Goal: Task Accomplishment & Management: Manage account settings

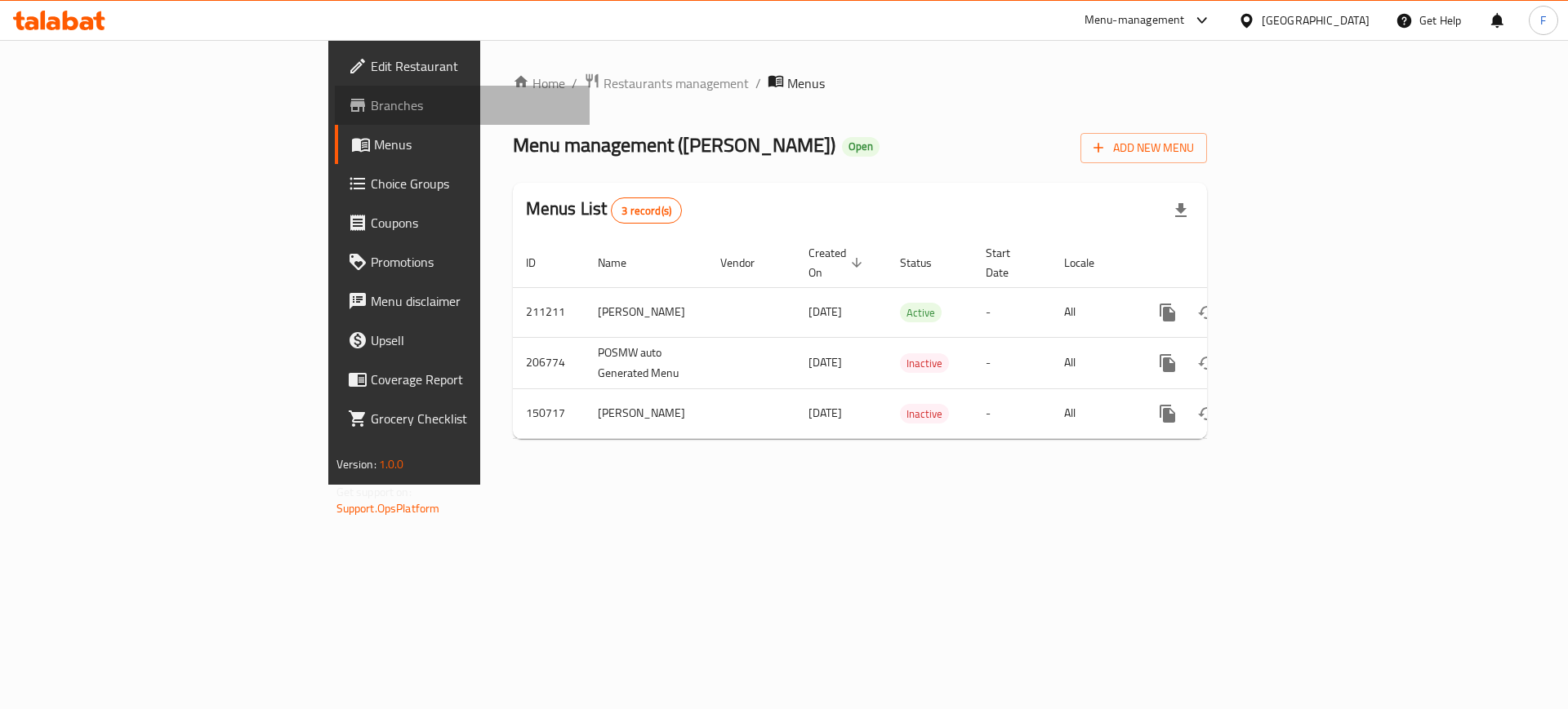
click at [371, 107] on span "Branches" at bounding box center [474, 105] width 206 height 20
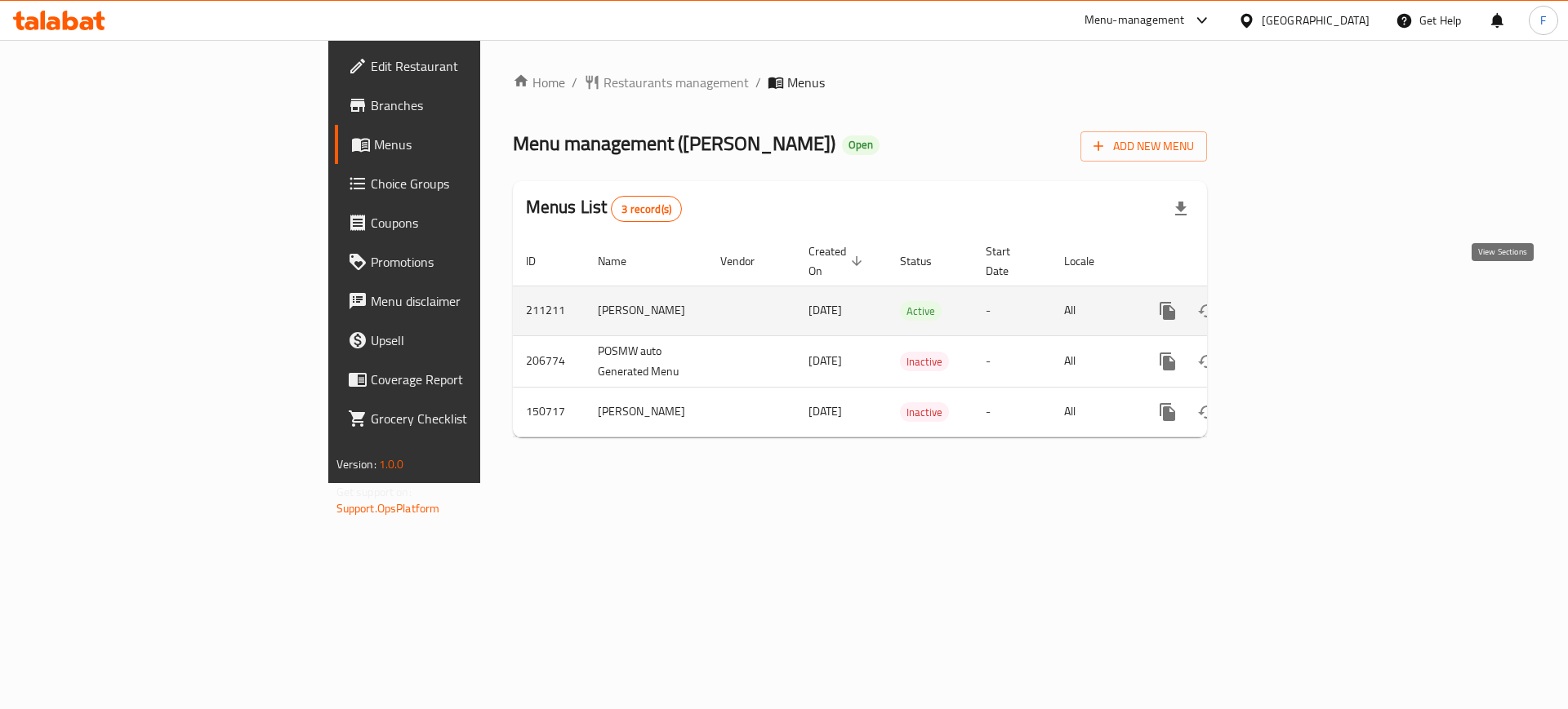
click at [1295, 301] on icon "enhanced table" at bounding box center [1285, 310] width 20 height 20
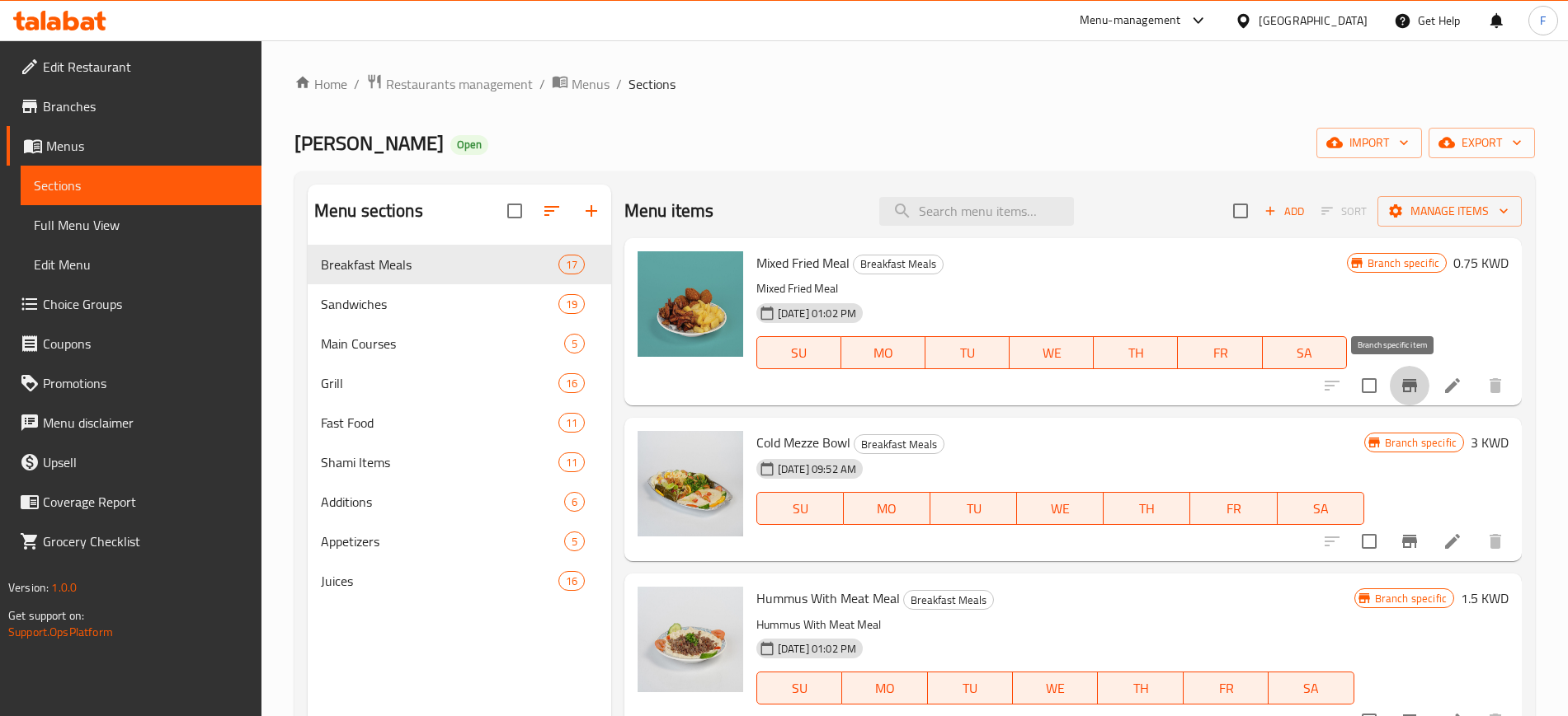
click at [1402, 391] on icon "Branch-specific-item" at bounding box center [1409, 386] width 15 height 13
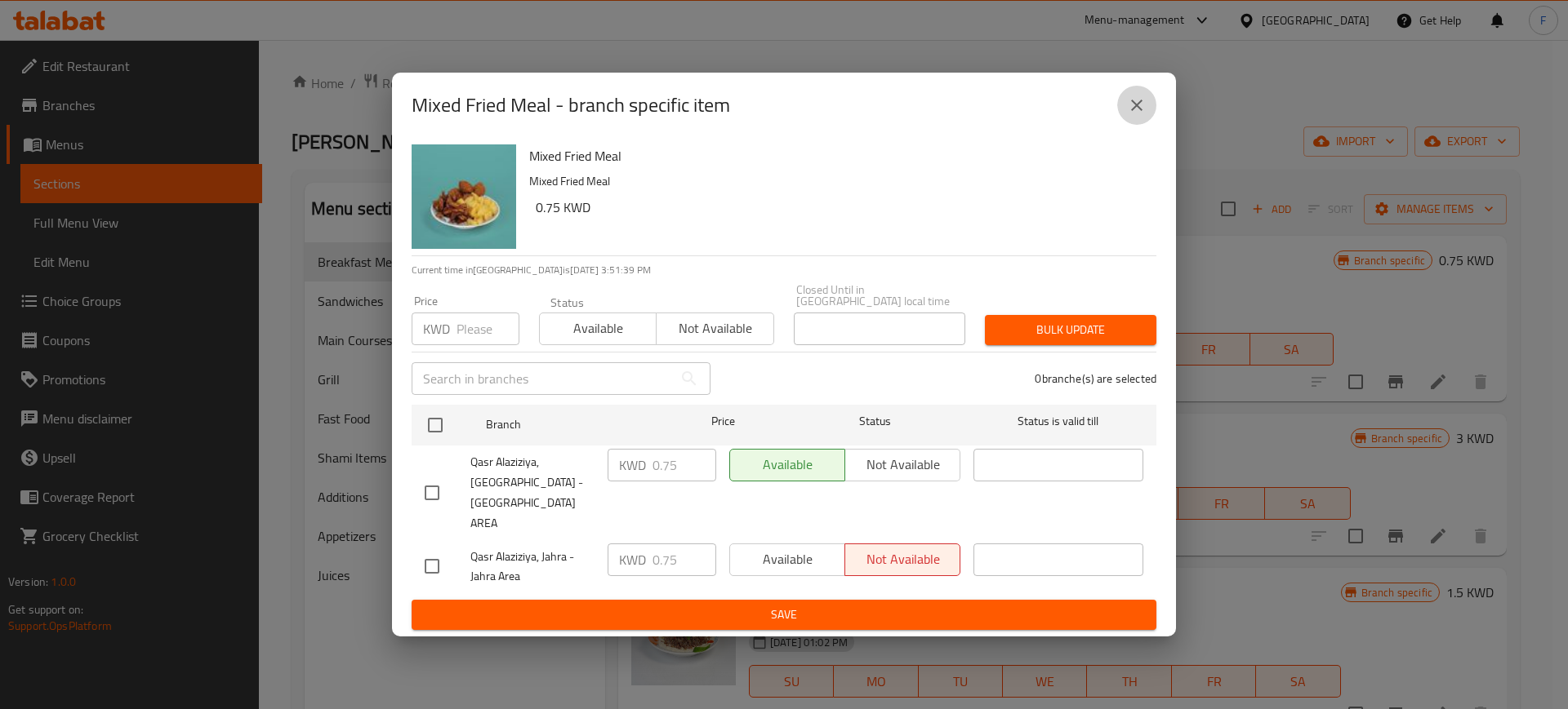
click at [1152, 125] on button "close" at bounding box center [1137, 106] width 39 height 39
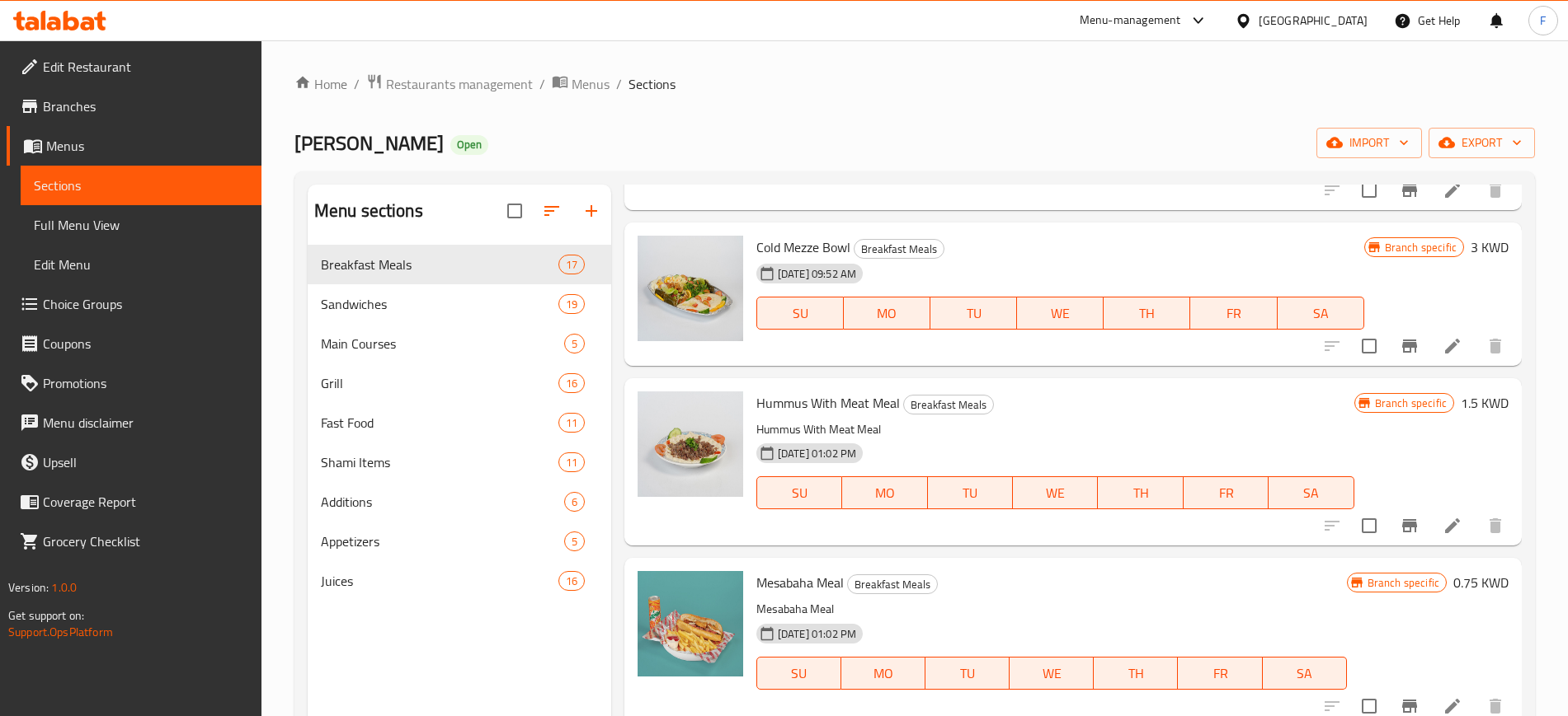
scroll to position [206, 0]
